Goal: Obtain resource: Download file/media

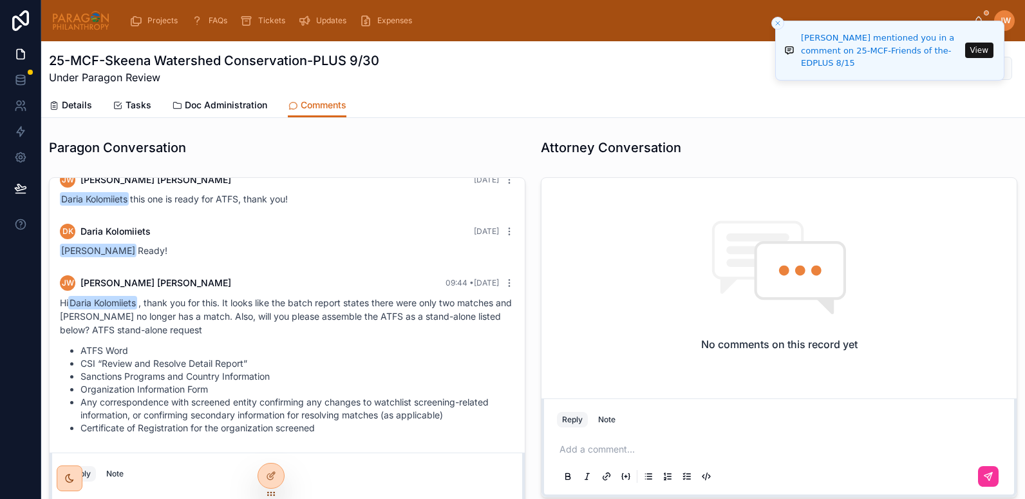
click at [976, 52] on button "View" at bounding box center [979, 50] width 28 height 15
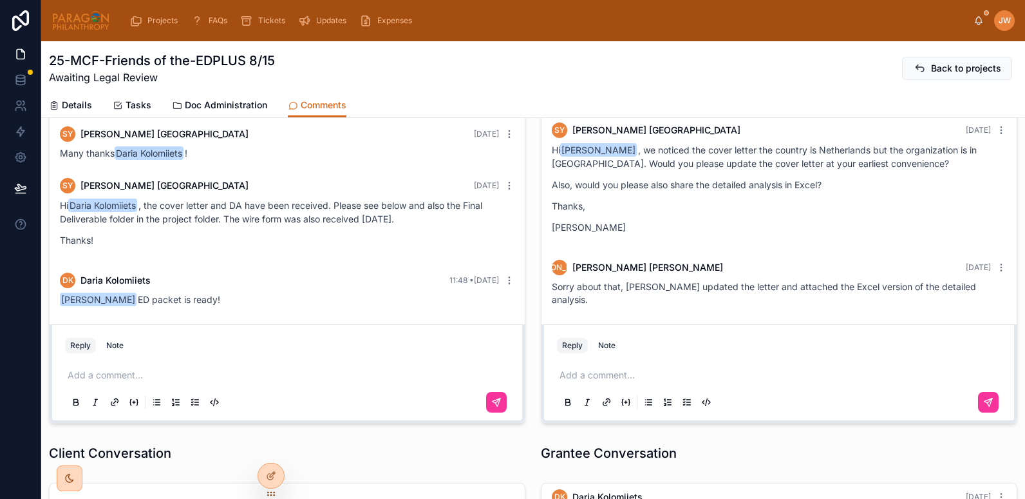
scroll to position [186, 0]
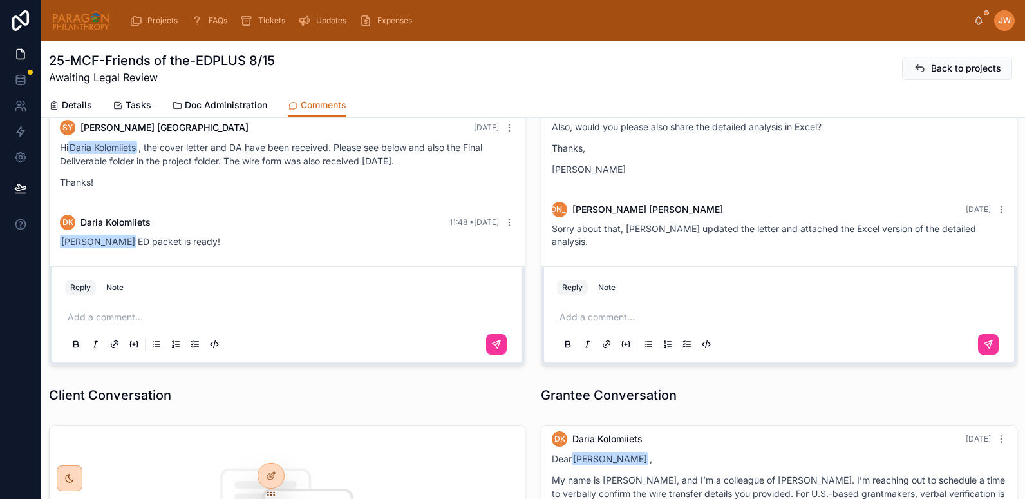
click at [66, 103] on span "Details" at bounding box center [77, 105] width 30 height 13
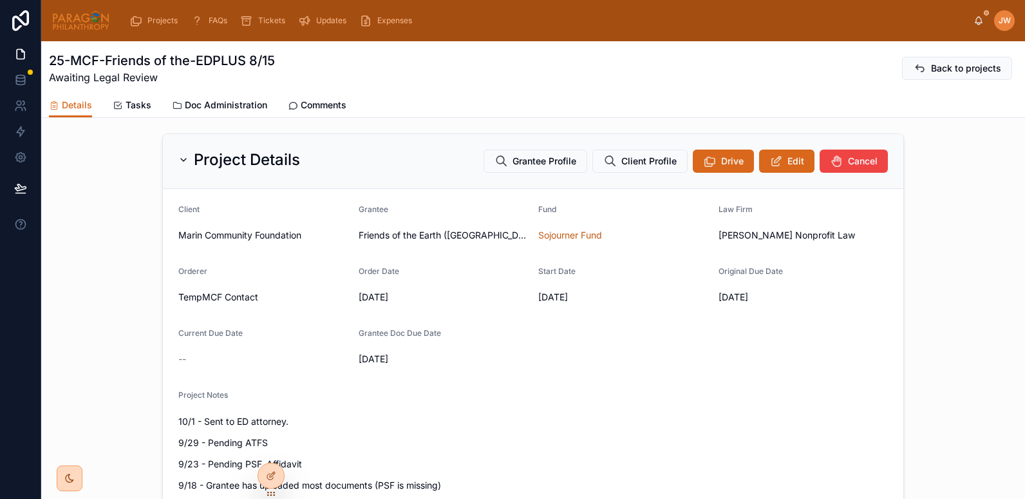
scroll to position [171, 0]
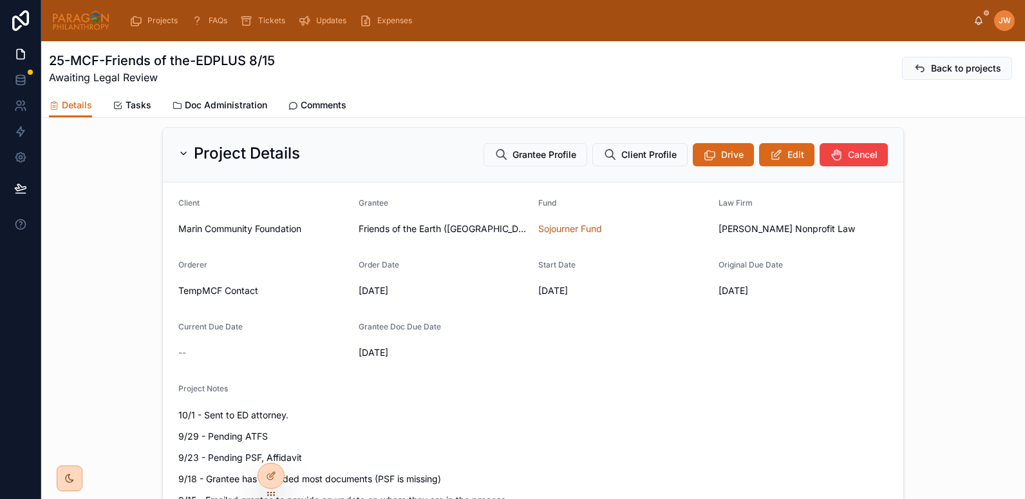
click at [178, 158] on icon at bounding box center [183, 153] width 10 height 10
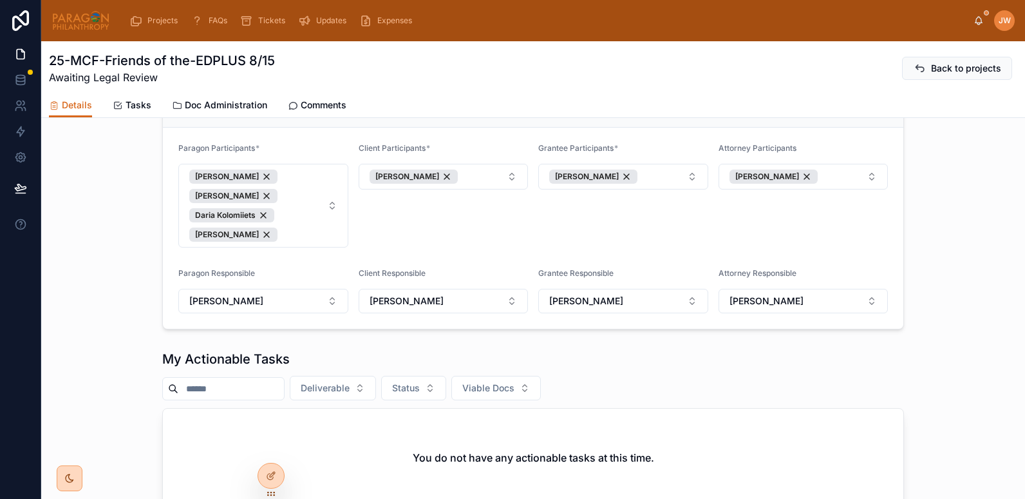
scroll to position [305, 0]
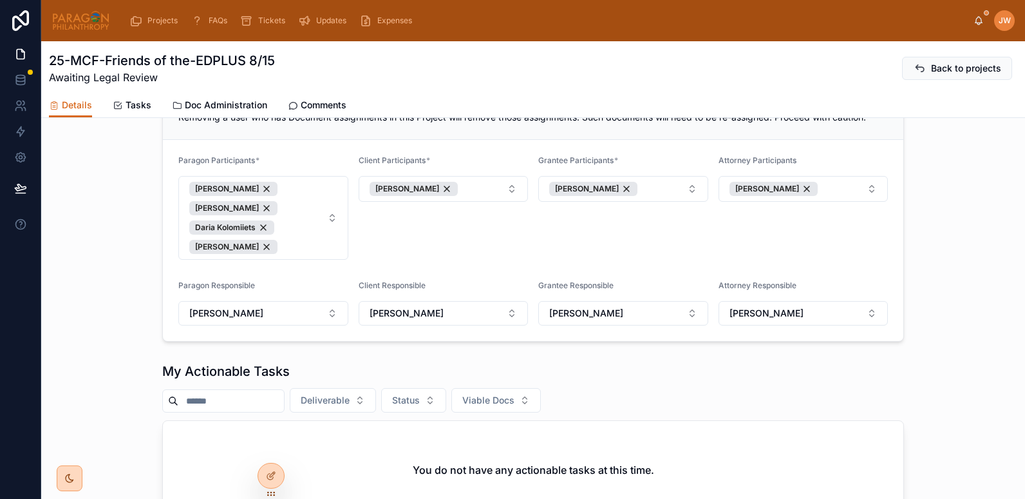
click at [203, 104] on span "Doc Administration" at bounding box center [226, 105] width 82 height 13
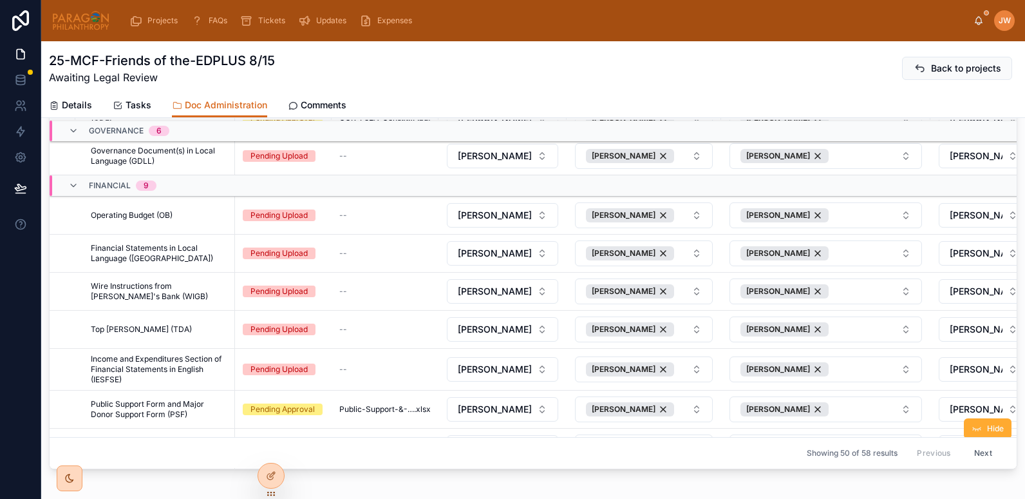
scroll to position [1867, 0]
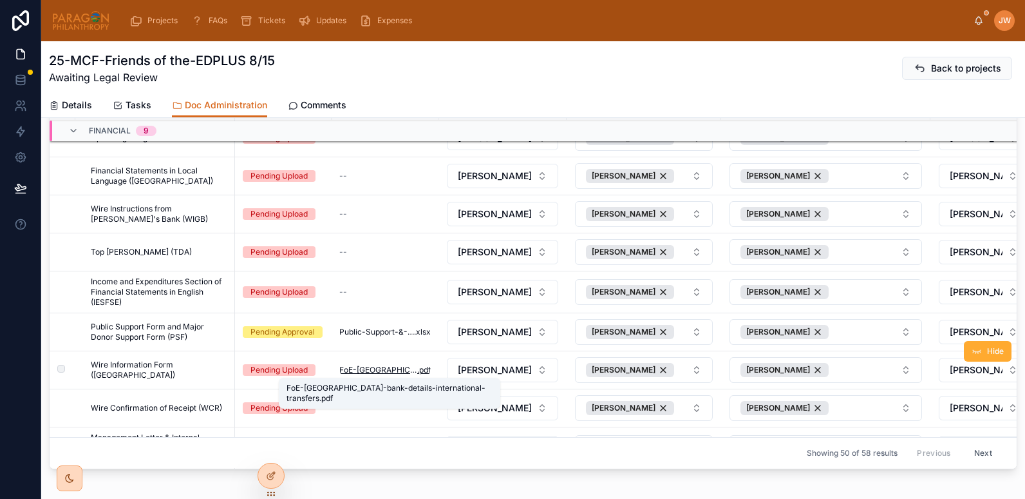
click at [361, 372] on span "FoE-Australia-bank-details-international-transfers" at bounding box center [378, 370] width 78 height 10
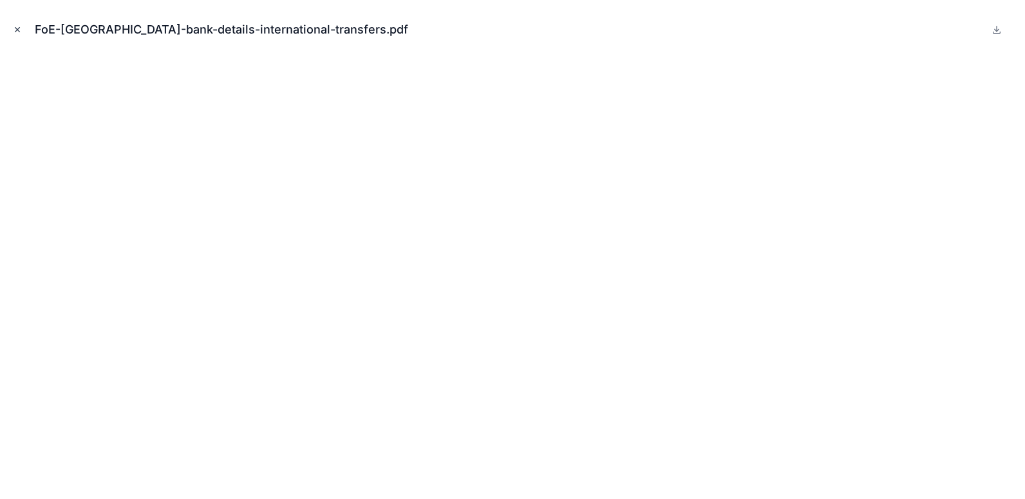
click at [19, 30] on icon "Close modal" at bounding box center [17, 29] width 9 height 9
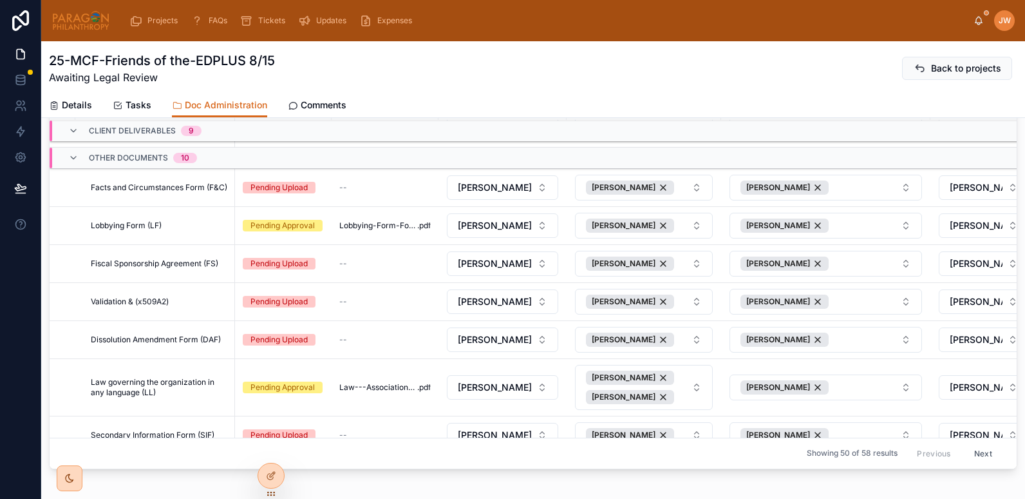
scroll to position [634, 0]
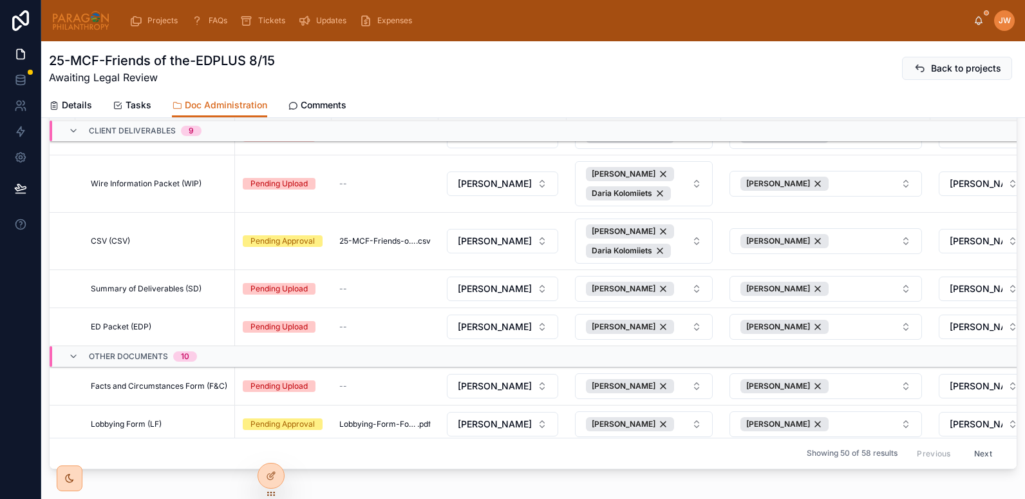
click at [70, 100] on span "Details" at bounding box center [77, 105] width 30 height 13
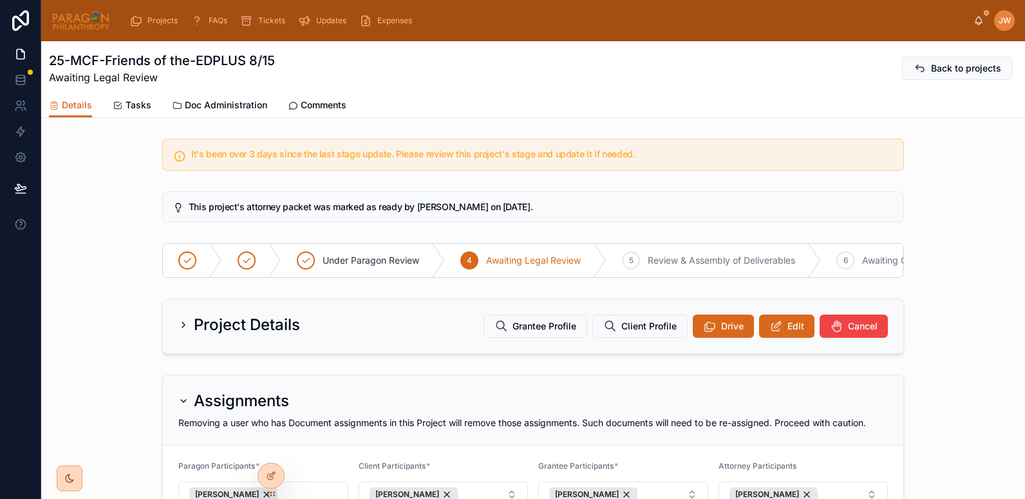
click at [325, 102] on span "Comments" at bounding box center [324, 105] width 46 height 13
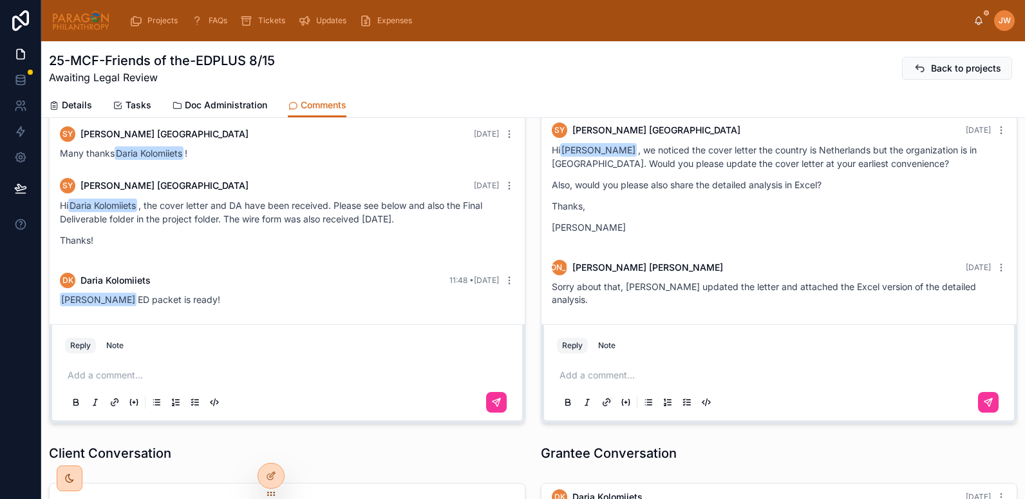
scroll to position [126, 0]
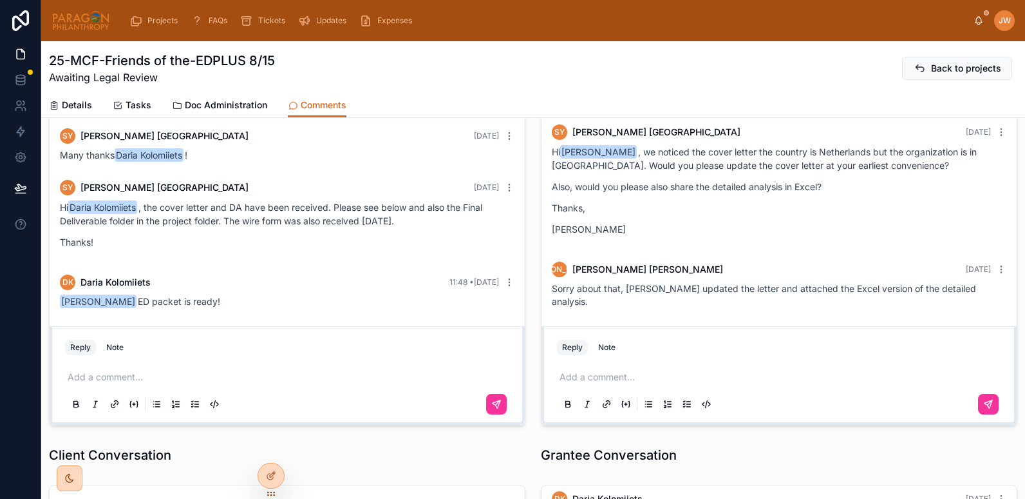
click at [68, 105] on span "Details" at bounding box center [77, 105] width 30 height 13
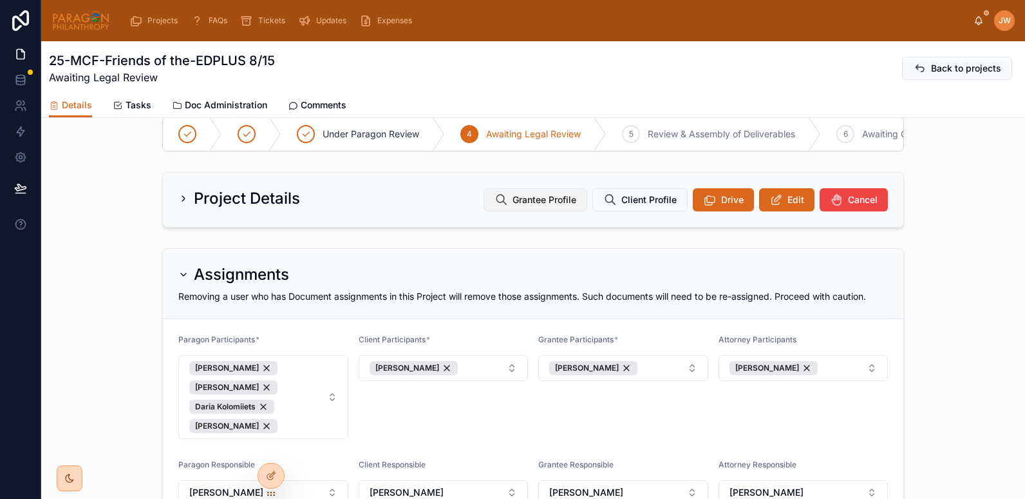
click at [544, 206] on span "Grantee Profile" at bounding box center [545, 199] width 64 height 13
click at [316, 99] on span "Comments" at bounding box center [324, 105] width 46 height 13
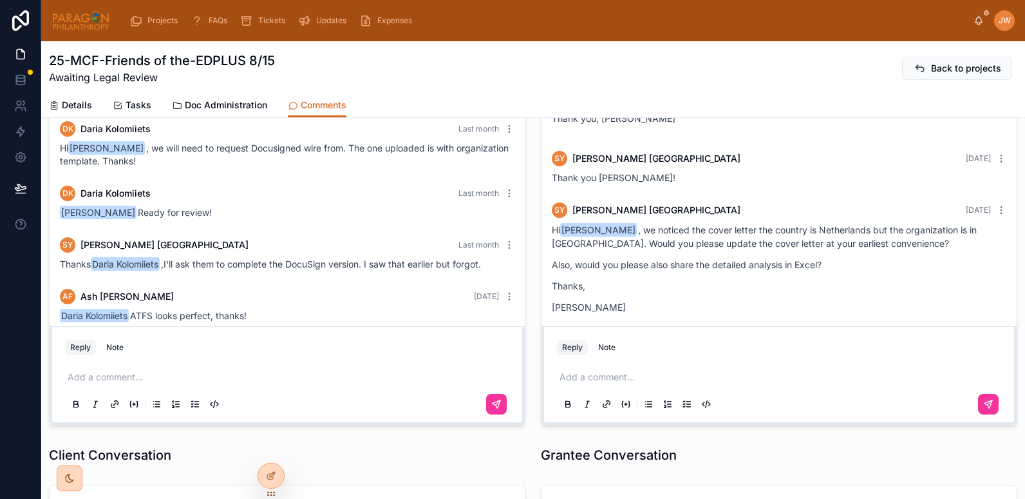
scroll to position [598, 0]
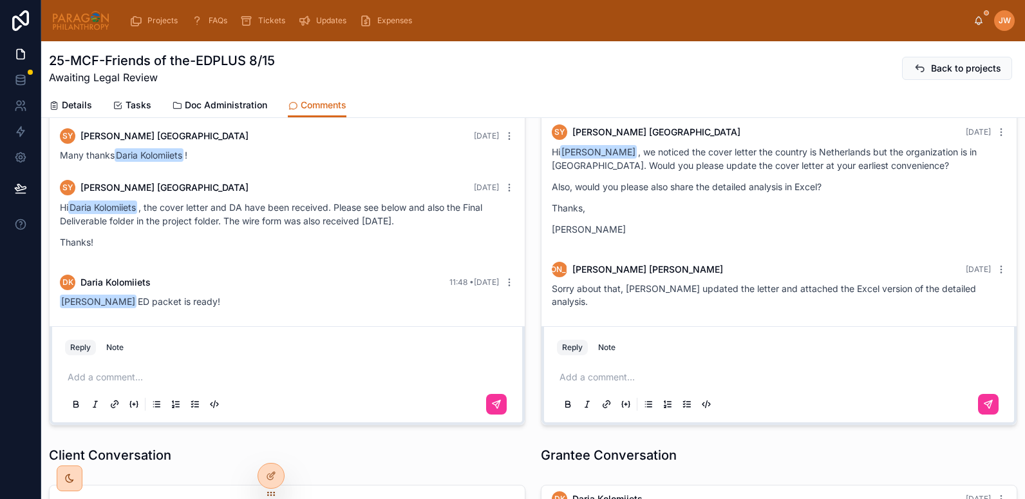
click at [238, 383] on p at bounding box center [290, 376] width 444 height 13
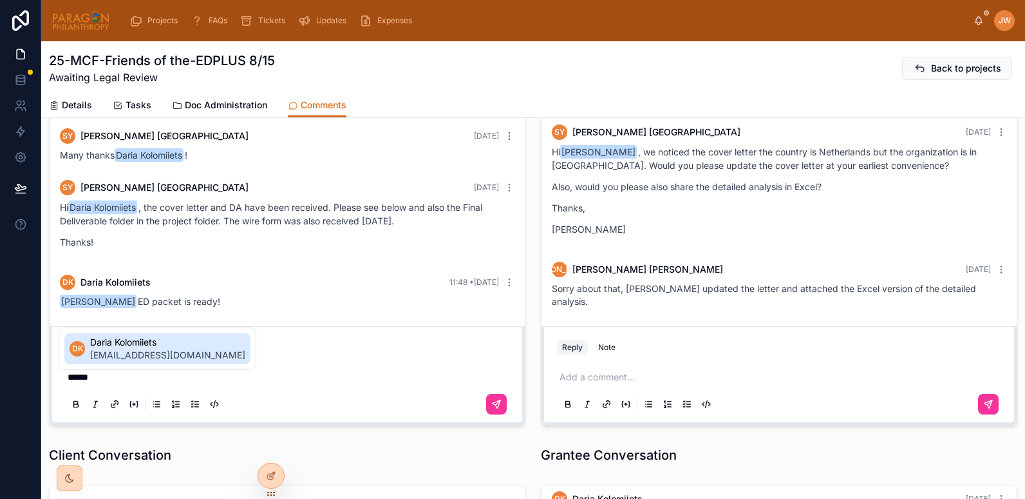
click at [158, 350] on span "daria@paragonphilanthropy.com" at bounding box center [167, 354] width 155 height 13
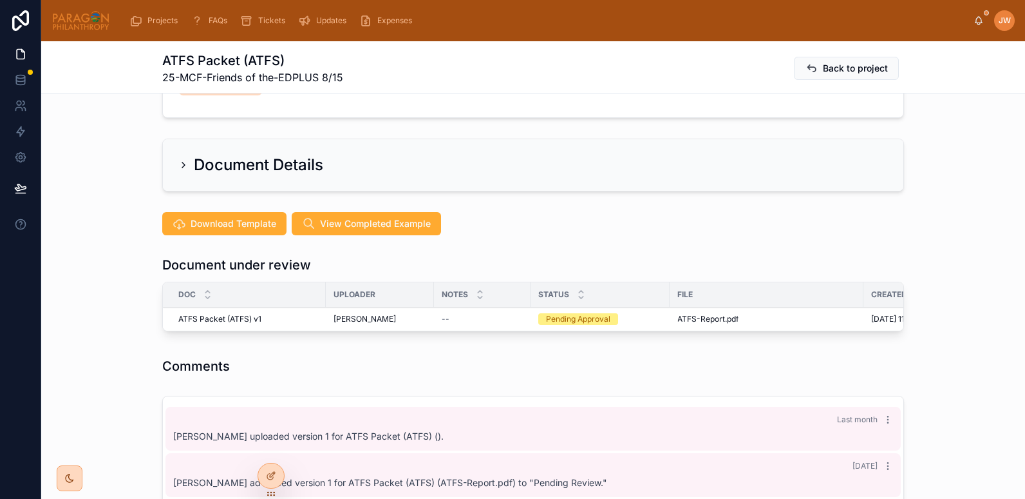
scroll to position [220, 0]
click at [688, 313] on span "ATFS-Report" at bounding box center [702, 318] width 48 height 10
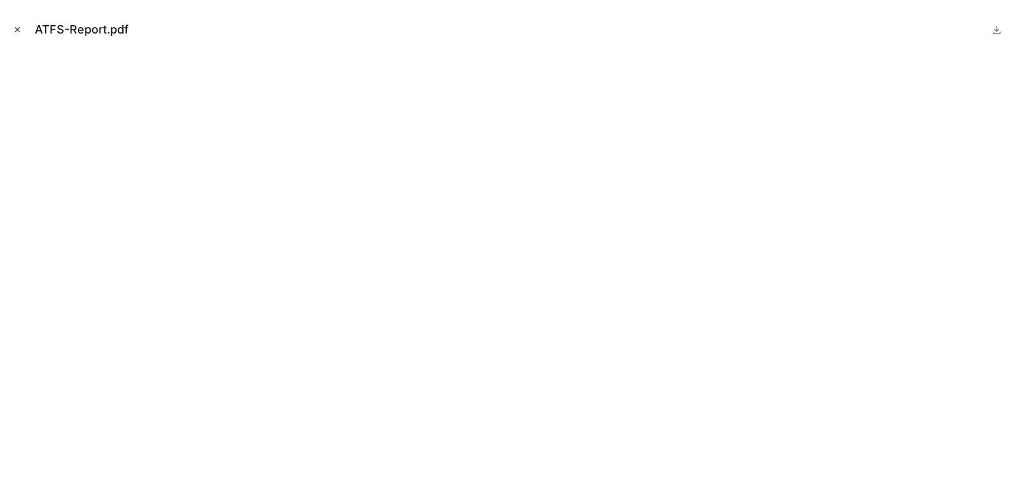
click at [15, 27] on icon "Close modal" at bounding box center [17, 29] width 9 height 9
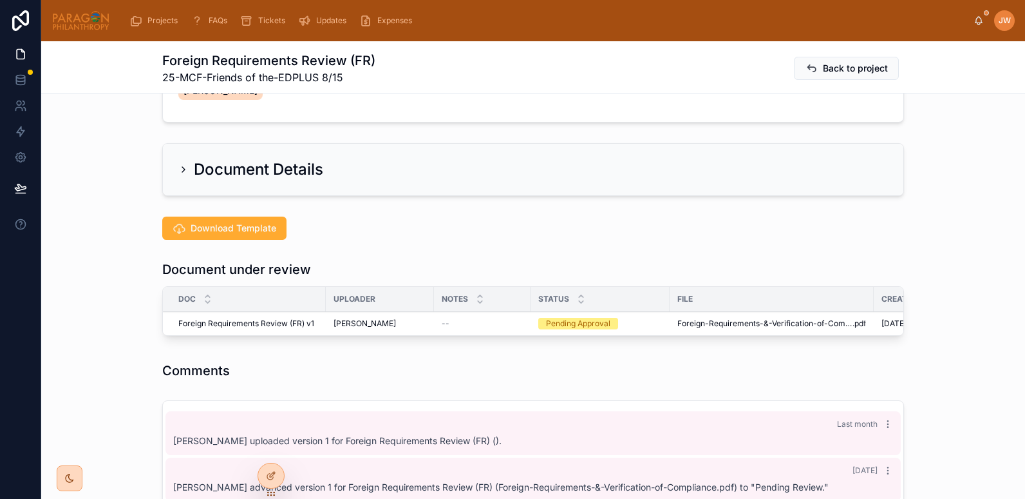
scroll to position [216, 0]
click at [699, 318] on span "Foreign-Requirements-&-Verification-of-Compliance" at bounding box center [765, 323] width 175 height 10
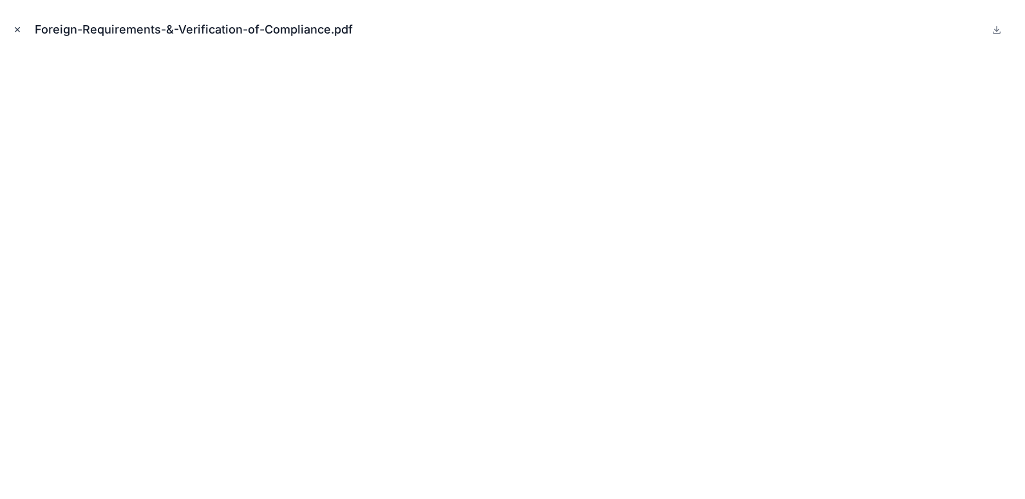
click at [15, 29] on icon "Close modal" at bounding box center [17, 29] width 9 height 9
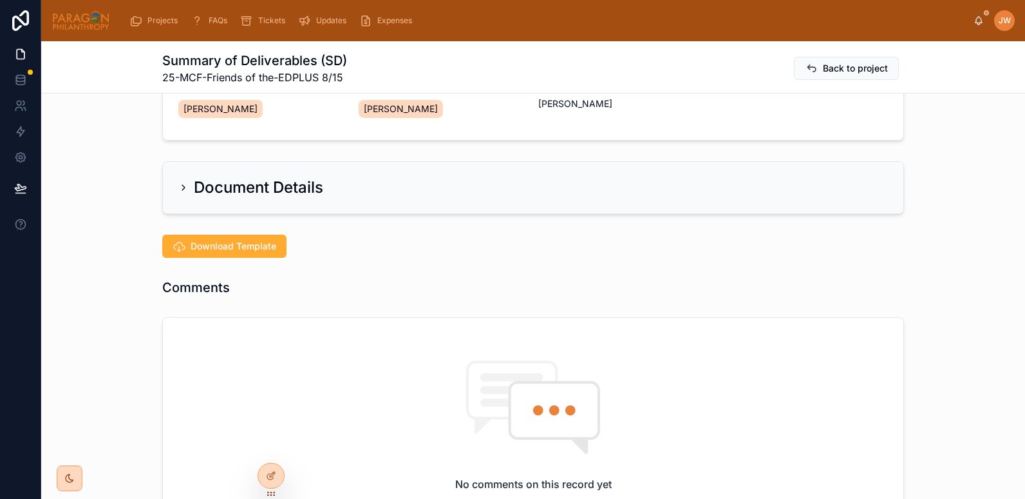
scroll to position [175, 0]
click at [204, 248] on span "Download Template" at bounding box center [234, 245] width 86 height 13
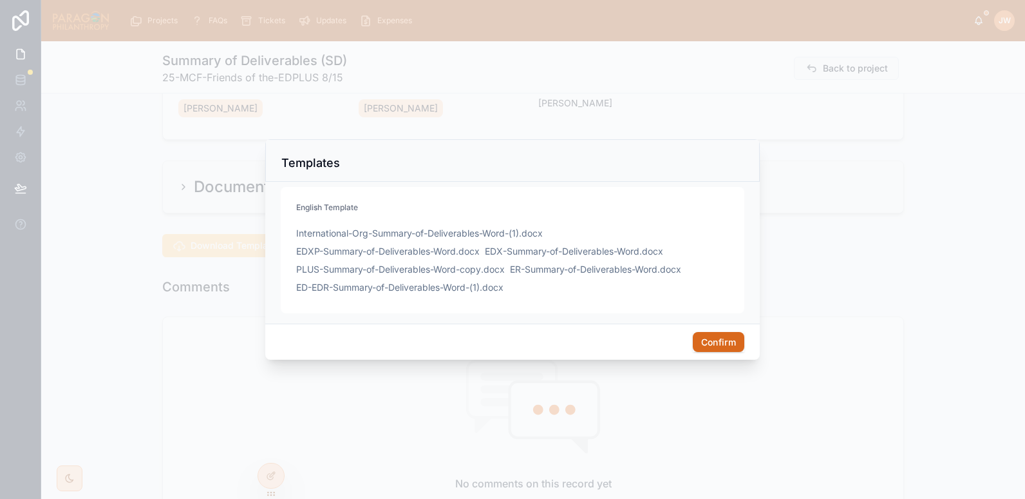
click at [53, 223] on div at bounding box center [512, 249] width 1025 height 499
click at [696, 347] on button "Confirm" at bounding box center [719, 342] width 52 height 21
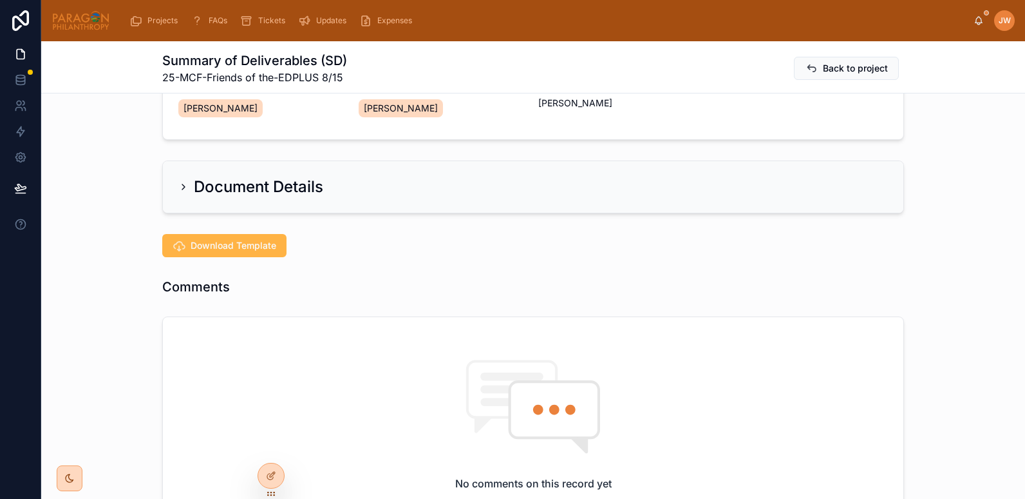
click at [220, 240] on span "Download Template" at bounding box center [234, 245] width 86 height 13
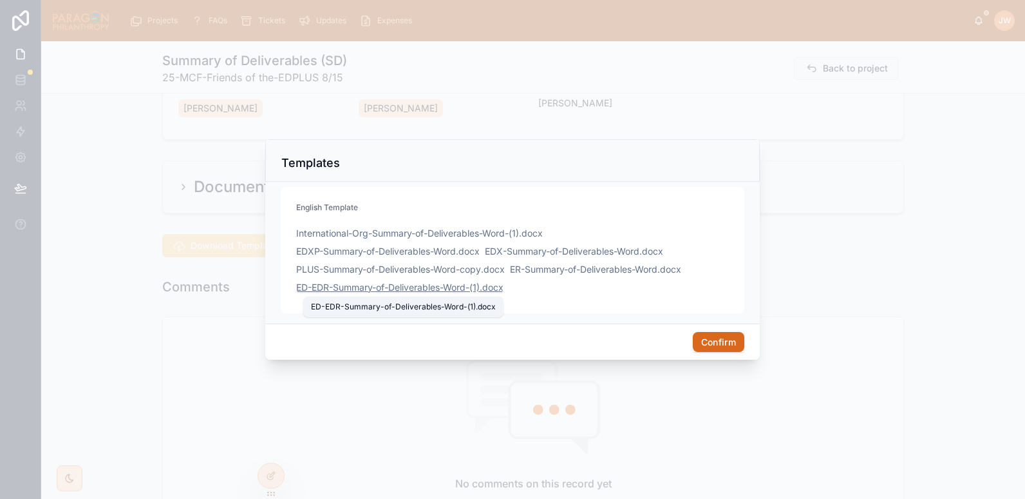
click at [333, 289] on span "ED-EDR-Summary-of-Deliverables-Word-(1)" at bounding box center [388, 287] width 184 height 13
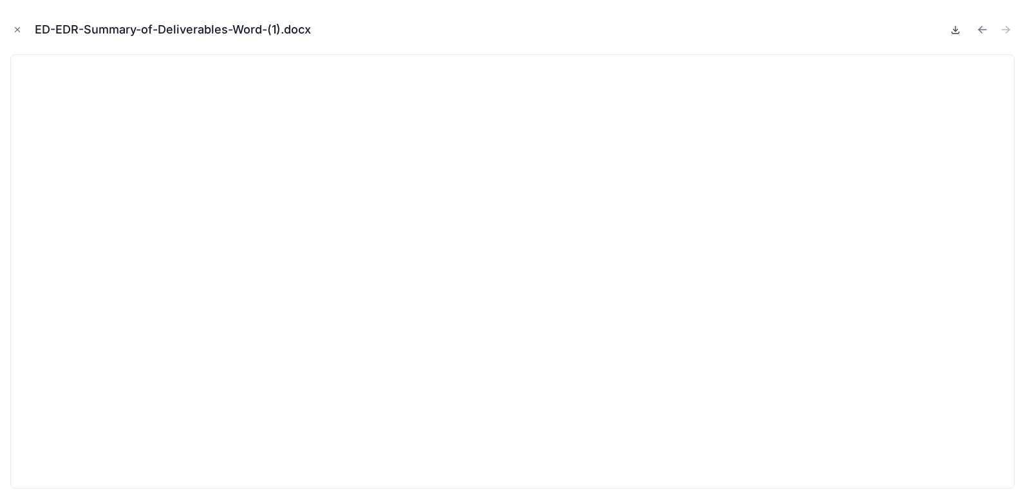
click at [956, 32] on icon at bounding box center [956, 28] width 0 height 5
click at [15, 30] on icon "Close modal" at bounding box center [17, 29] width 9 height 9
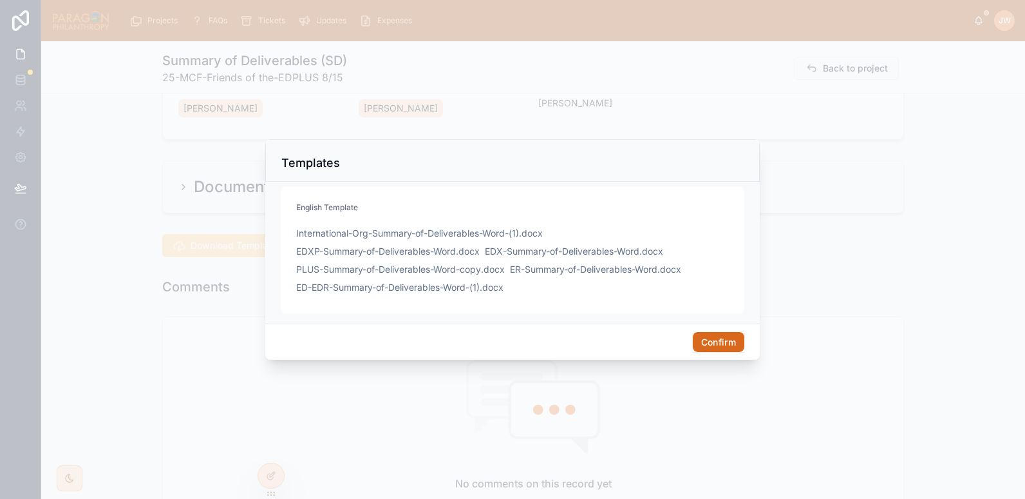
click at [716, 336] on button "Confirm" at bounding box center [719, 342] width 52 height 21
